Goal: Use online tool/utility

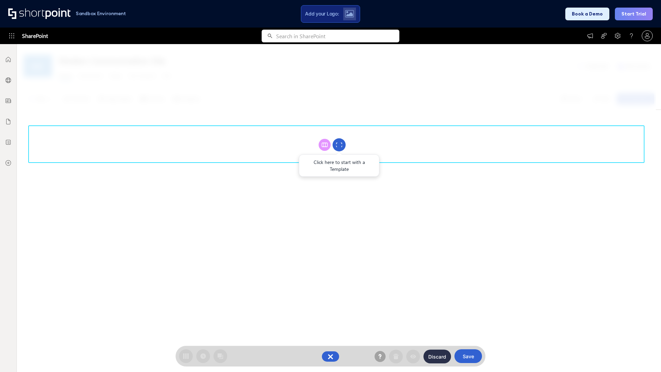
click at [339, 145] on circle at bounding box center [339, 144] width 13 height 13
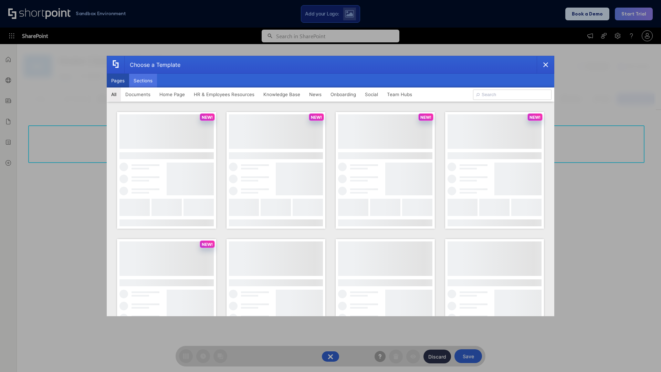
click at [143, 81] on button "Sections" at bounding box center [143, 81] width 28 height 14
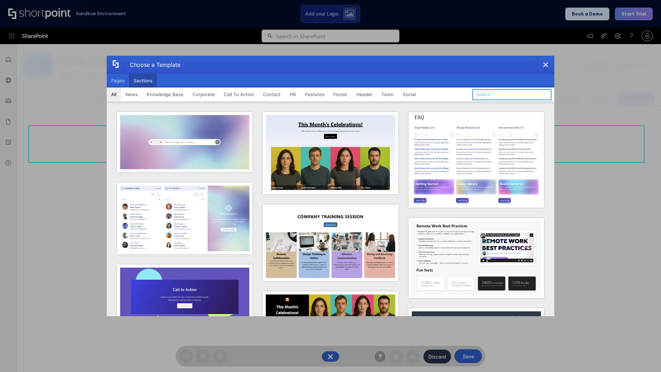
type input "Header 5"
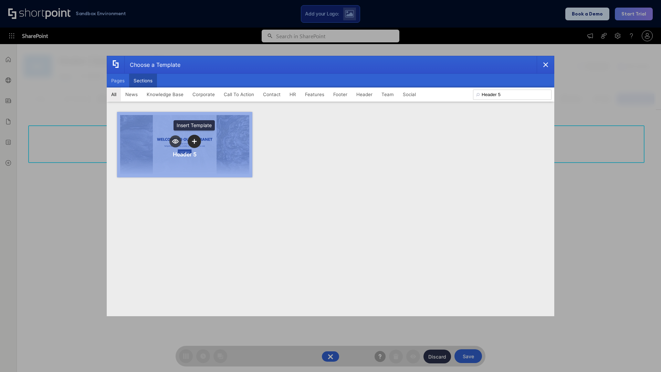
click at [194, 141] on icon "template selector" at bounding box center [194, 141] width 5 height 5
